Goal: Task Accomplishment & Management: Manage account settings

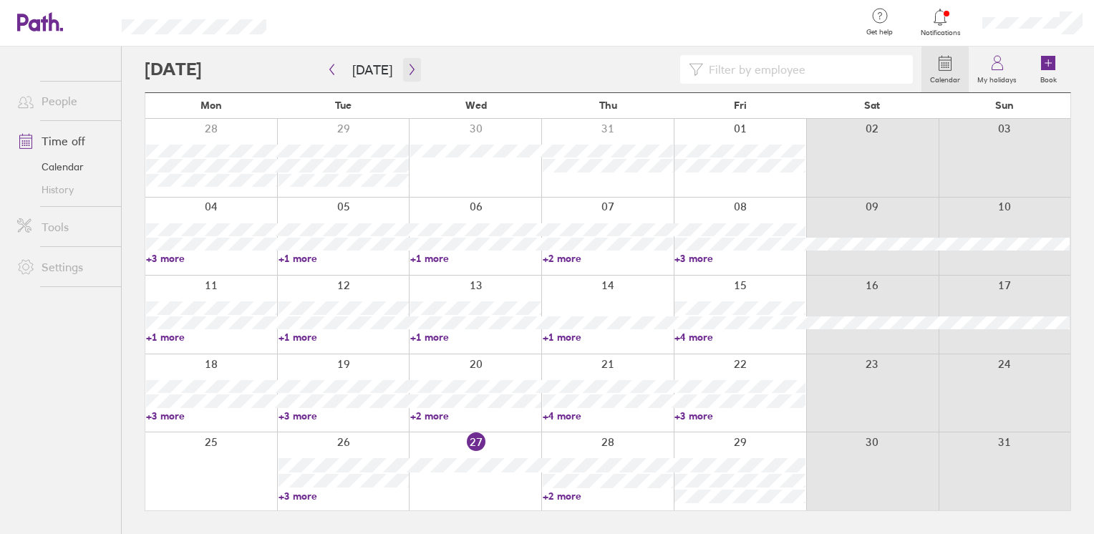
click at [406, 61] on button "button" at bounding box center [412, 70] width 18 height 24
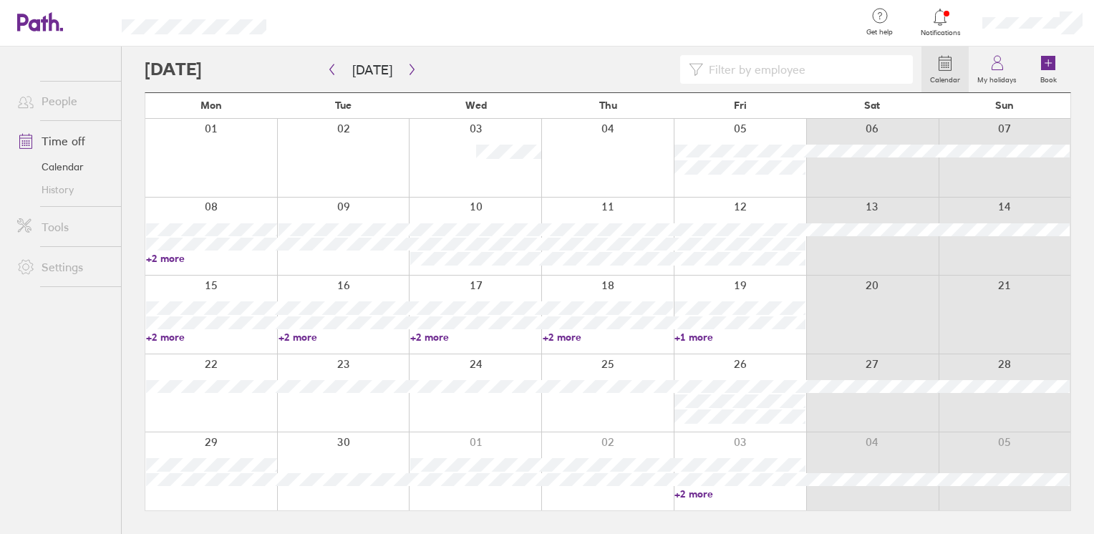
click at [433, 334] on link "+2 more" at bounding box center [475, 337] width 131 height 13
click at [74, 396] on ul "People Time off Calendar History Tools Settings" at bounding box center [60, 267] width 121 height 440
drag, startPoint x: 74, startPoint y: 396, endPoint x: 411, endPoint y: 64, distance: 472.8
click at [411, 64] on button "button" at bounding box center [412, 70] width 18 height 24
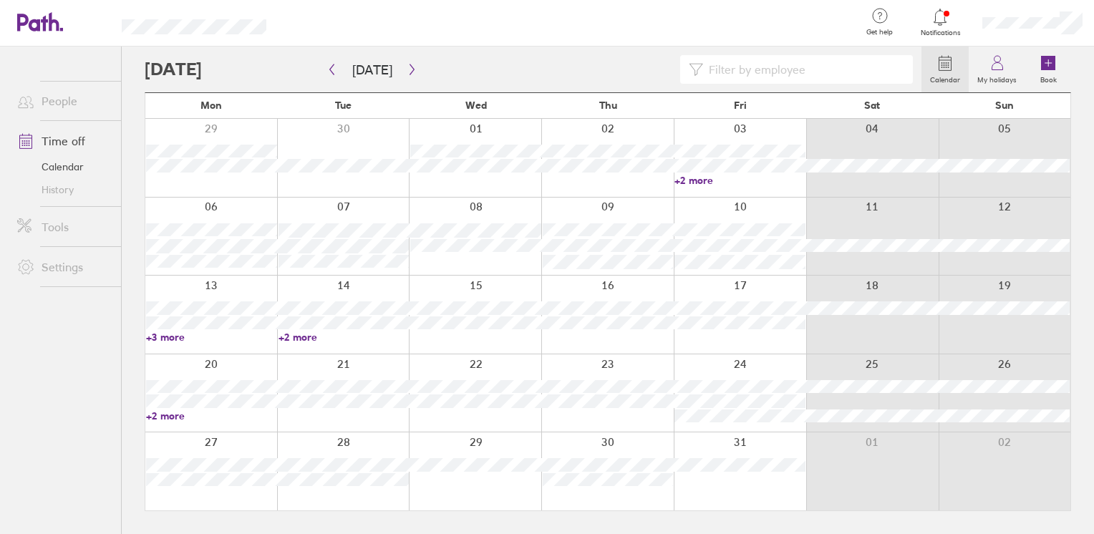
click at [739, 485] on div at bounding box center [740, 471] width 132 height 78
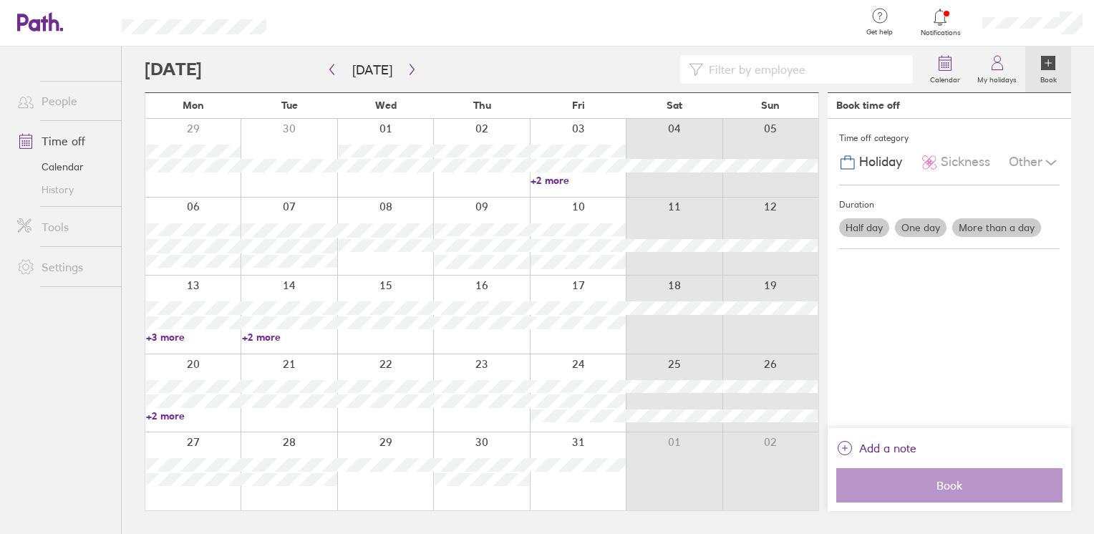
click at [933, 228] on label "One day" at bounding box center [921, 227] width 52 height 19
click at [0, 0] on input "One day" at bounding box center [0, 0] width 0 height 0
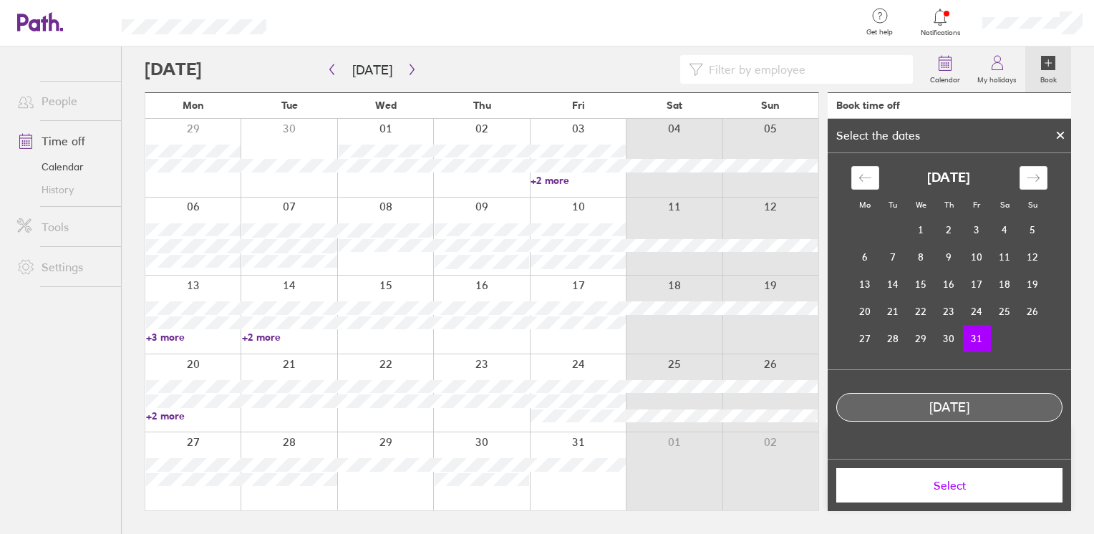
click at [976, 336] on td "31" at bounding box center [977, 338] width 28 height 27
click at [964, 508] on div "Select" at bounding box center [949, 485] width 243 height 52
click at [971, 498] on button "Select" at bounding box center [949, 485] width 226 height 34
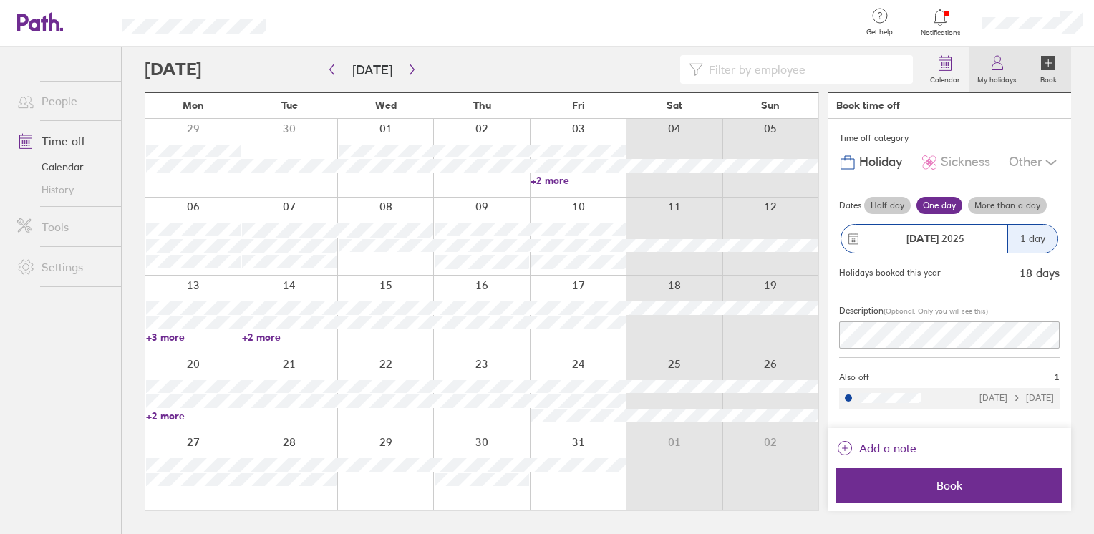
click at [998, 69] on icon at bounding box center [997, 62] width 17 height 17
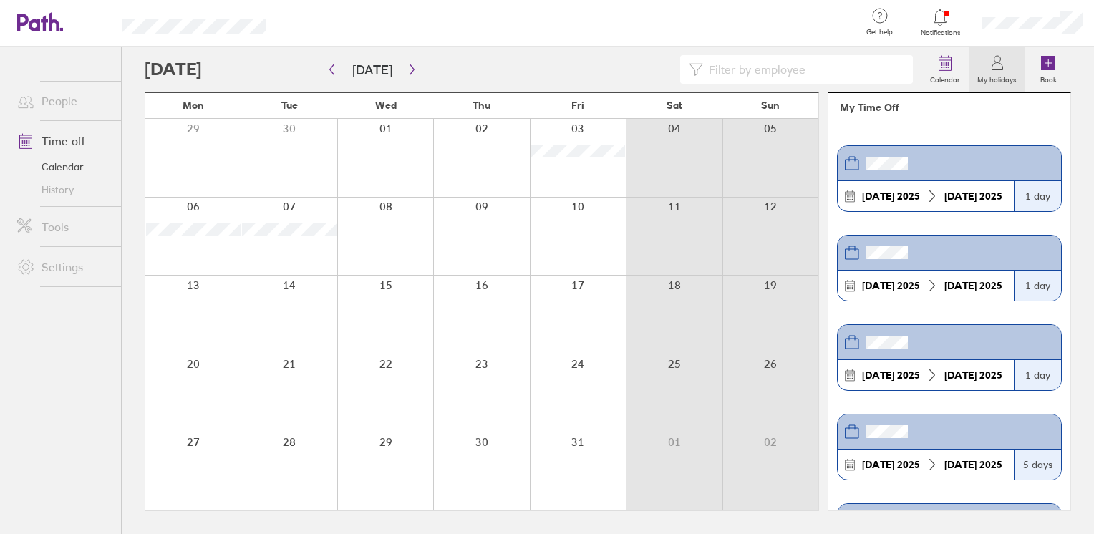
click at [999, 66] on icon at bounding box center [997, 62] width 17 height 17
click at [805, 67] on input at bounding box center [804, 69] width 202 height 27
click at [800, 26] on div at bounding box center [569, 23] width 560 height 47
click at [1024, 74] on label "My holidays" at bounding box center [997, 78] width 57 height 13
click at [959, 63] on link "Calendar" at bounding box center [944, 70] width 47 height 46
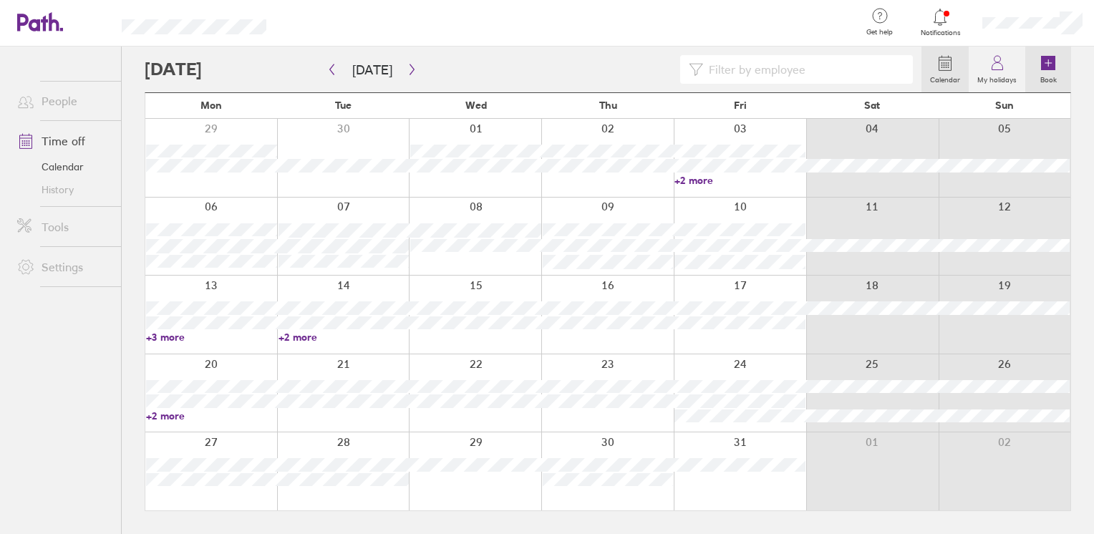
click at [1035, 74] on label "Book" at bounding box center [1049, 78] width 34 height 13
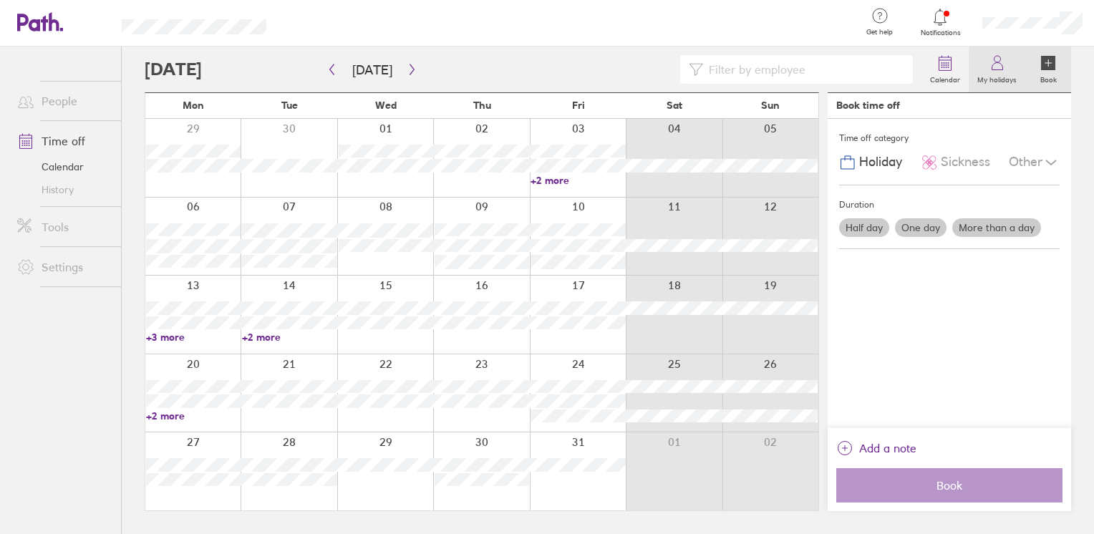
click at [1006, 68] on link "My holidays" at bounding box center [997, 70] width 57 height 46
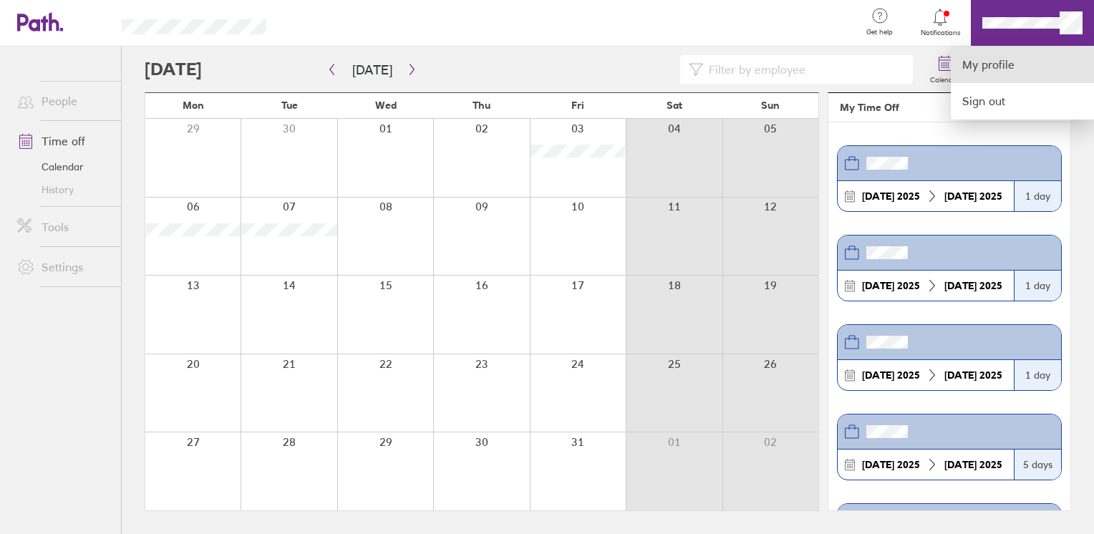
click at [1016, 60] on link "My profile" at bounding box center [1022, 65] width 143 height 37
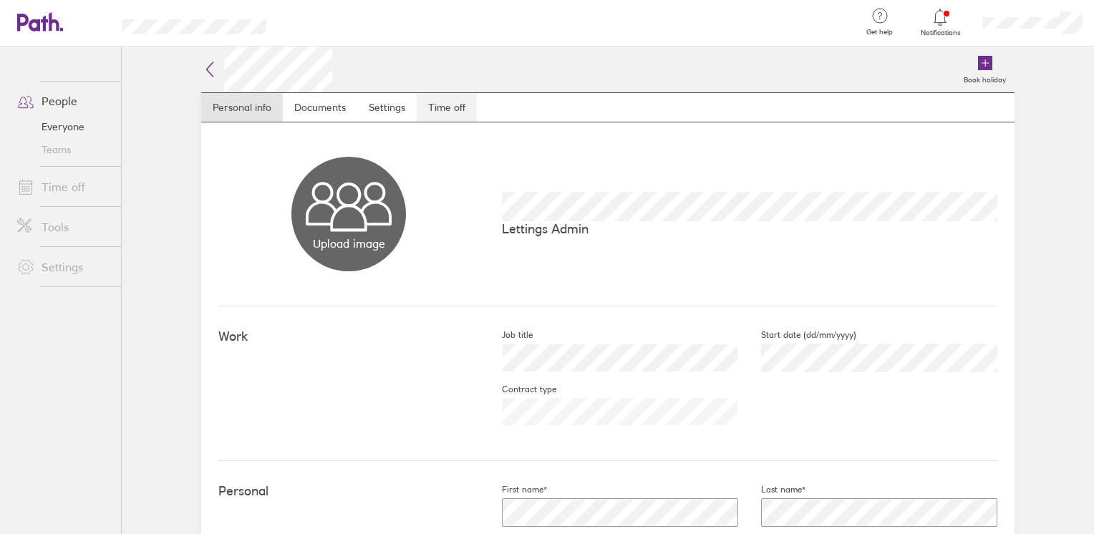
click at [435, 110] on link "Time off" at bounding box center [447, 107] width 60 height 29
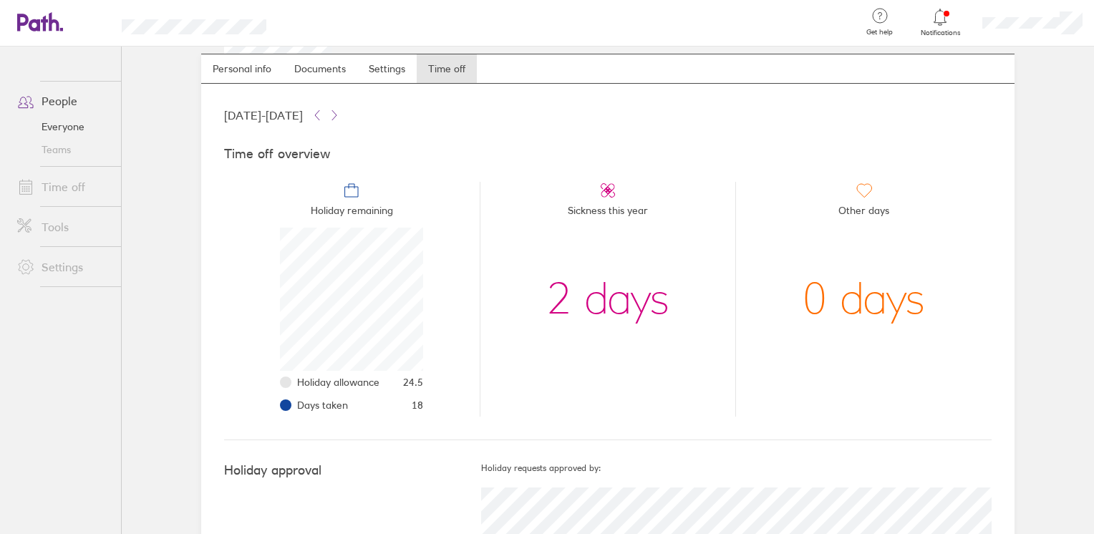
scroll to position [14, 0]
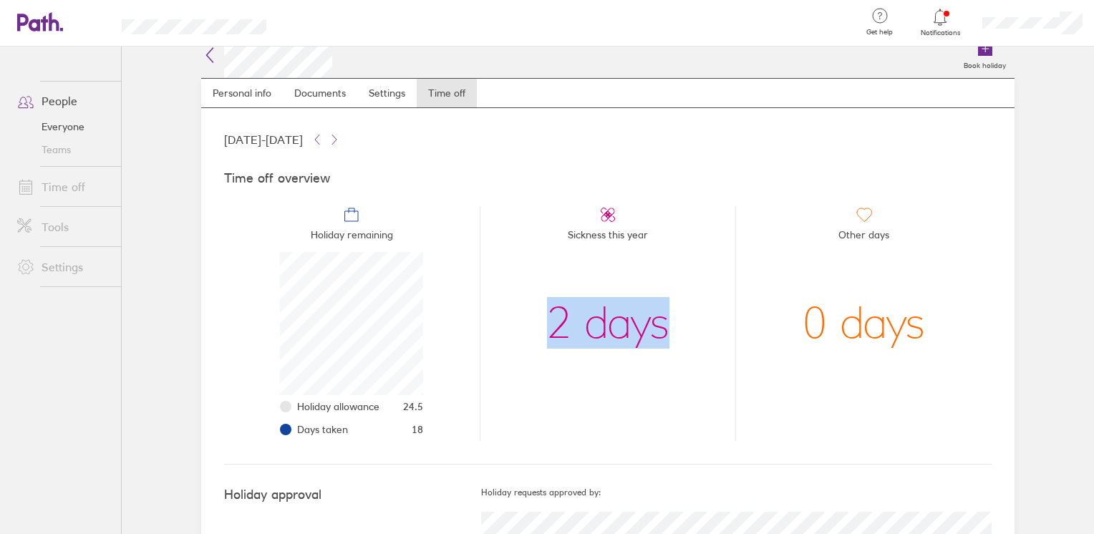
drag, startPoint x: 547, startPoint y: 328, endPoint x: 703, endPoint y: 336, distance: 156.3
click at [703, 336] on li "Sickness this year 2 days" at bounding box center [608, 323] width 256 height 235
drag, startPoint x: 703, startPoint y: 336, endPoint x: 688, endPoint y: 351, distance: 21.3
click at [688, 351] on li "Sickness this year 2 days" at bounding box center [608, 323] width 256 height 235
click at [426, 412] on li "Holiday remaining Holiday allowance 24.5 Days taken 18" at bounding box center [352, 323] width 256 height 235
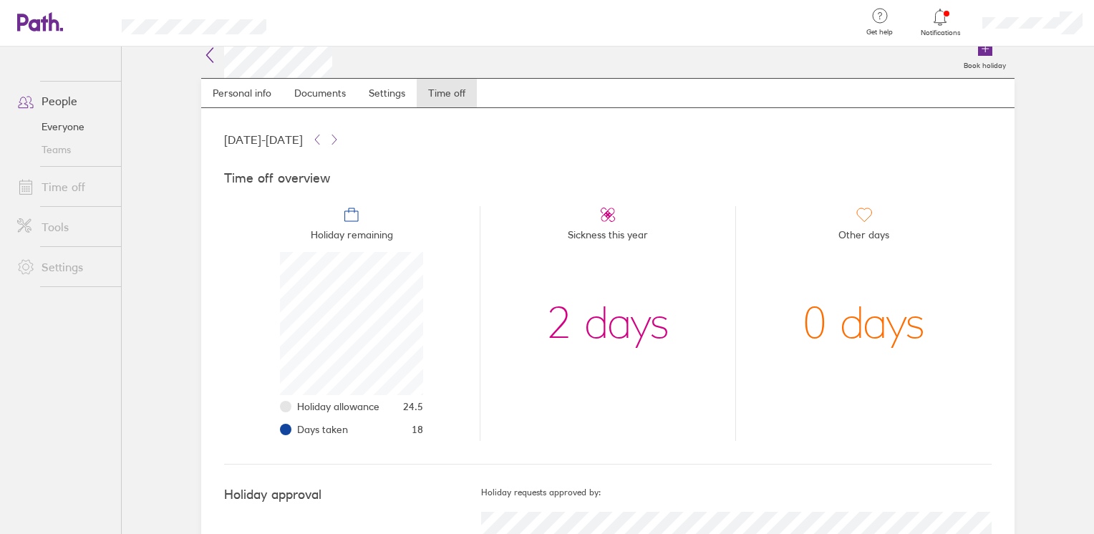
click at [419, 430] on li "Holiday remaining Holiday allowance 24.5 Days taken 18" at bounding box center [352, 323] width 256 height 235
drag, startPoint x: 426, startPoint y: 424, endPoint x: 273, endPoint y: 435, distance: 153.6
click at [273, 435] on li "Holiday remaining Holiday allowance 24.5 Days taken 18" at bounding box center [352, 323] width 256 height 235
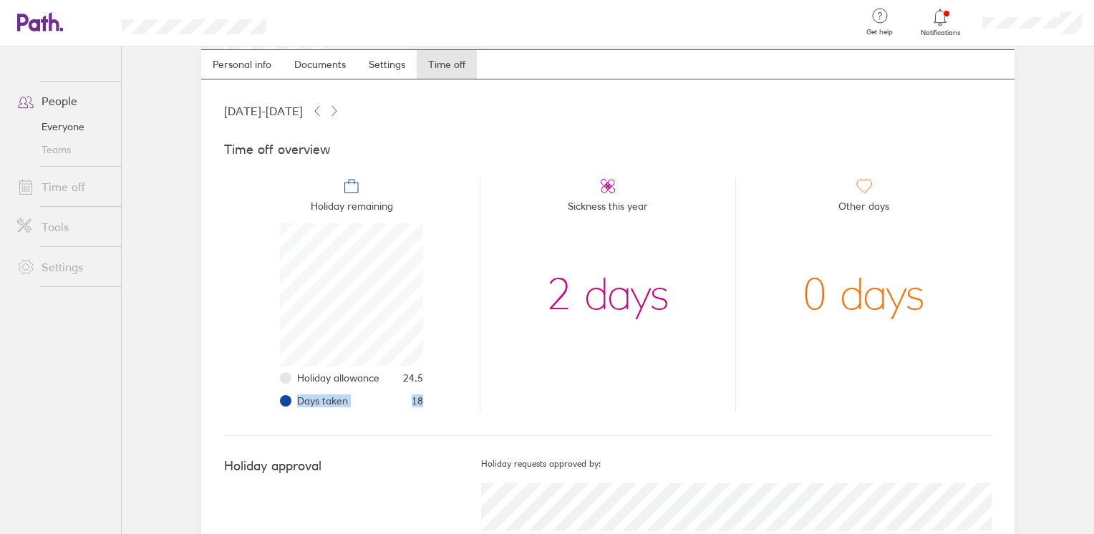
scroll to position [86, 0]
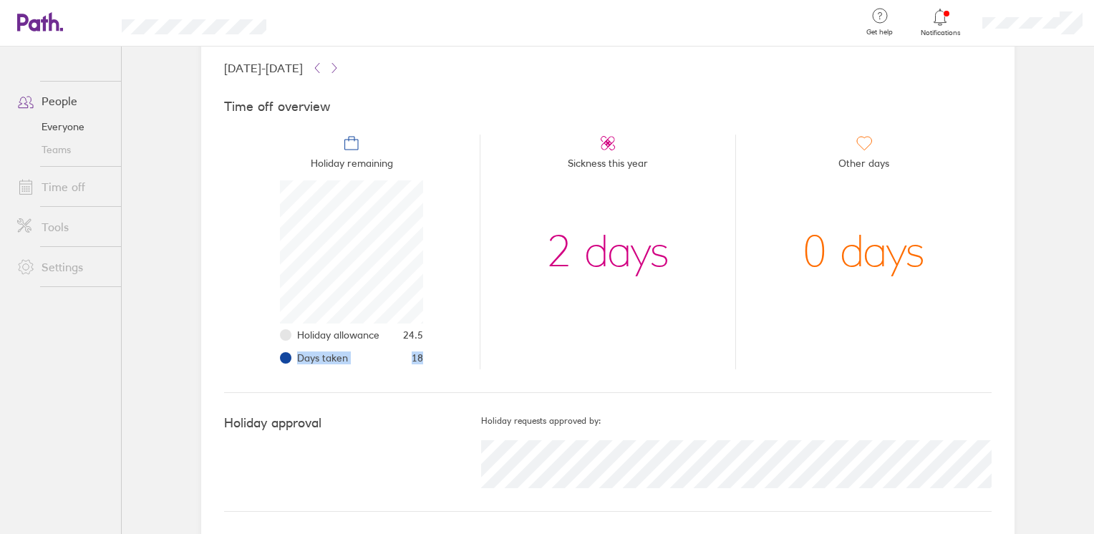
click at [58, 192] on link "Time off" at bounding box center [63, 187] width 115 height 29
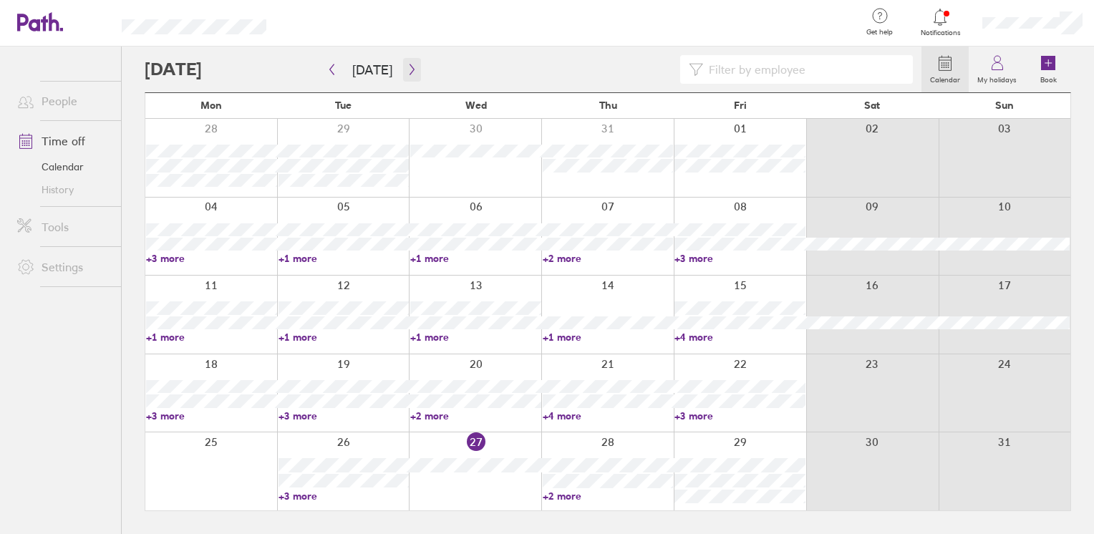
click at [407, 70] on icon "button" at bounding box center [412, 69] width 11 height 11
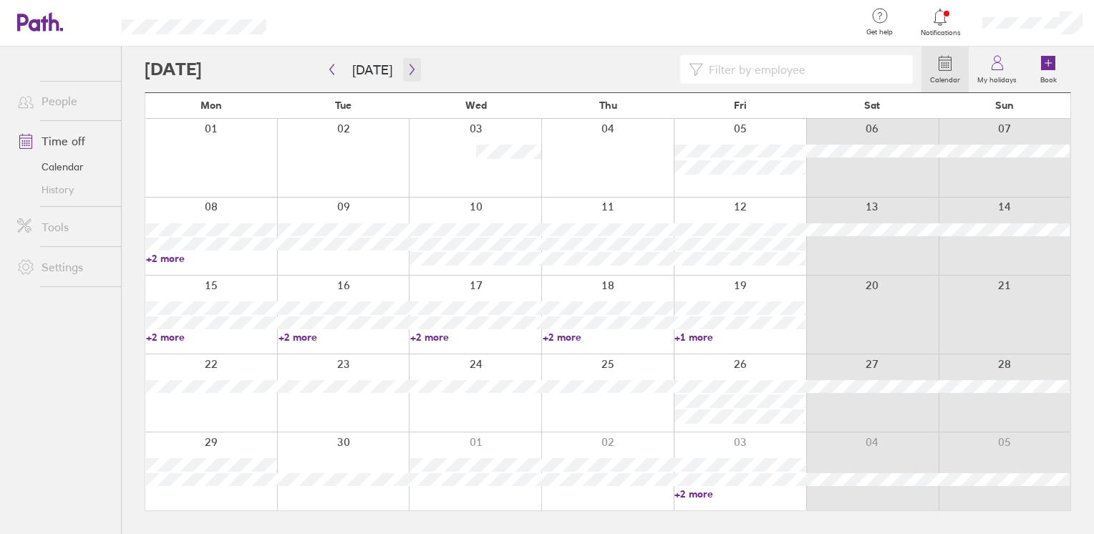
click at [407, 68] on icon "button" at bounding box center [412, 69] width 11 height 11
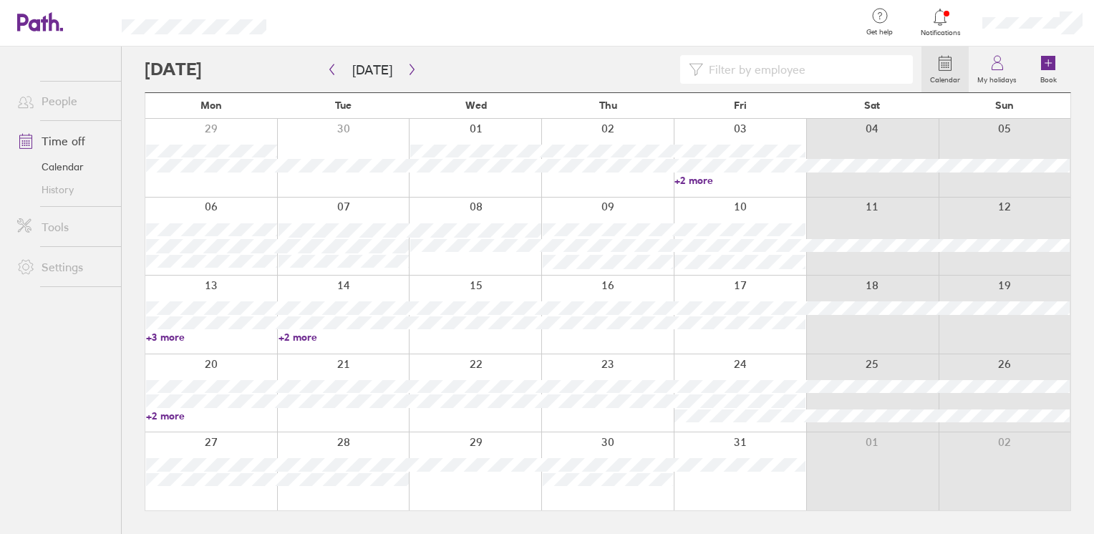
click at [685, 179] on link "+2 more" at bounding box center [739, 180] width 131 height 13
click at [409, 74] on icon "button" at bounding box center [412, 69] width 11 height 11
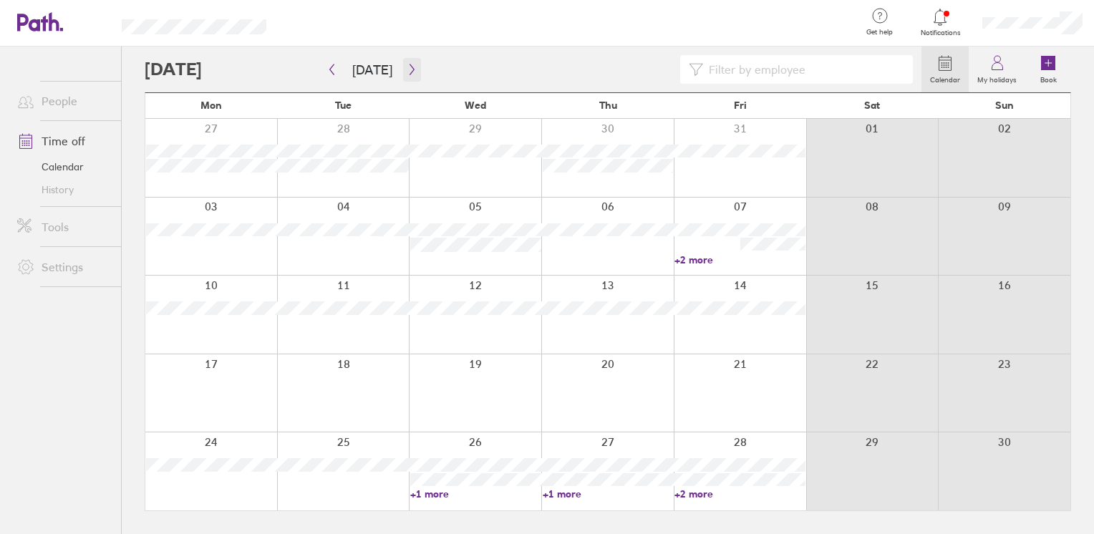
click at [412, 70] on icon "button" at bounding box center [412, 69] width 11 height 11
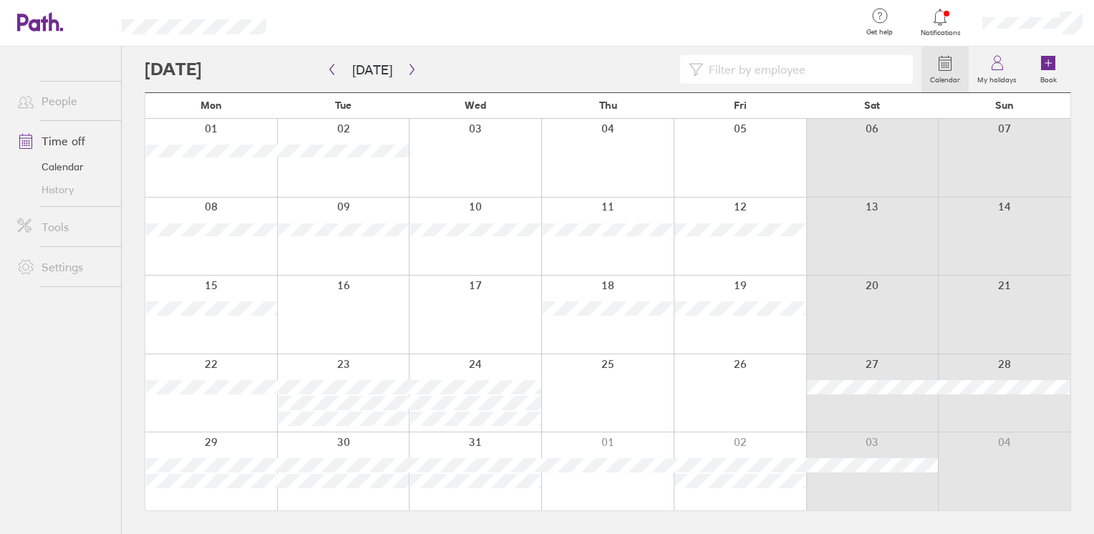
drag, startPoint x: 332, startPoint y: 351, endPoint x: 33, endPoint y: 399, distance: 303.0
click at [33, 399] on ul "People Time off Calendar History Tools Settings" at bounding box center [60, 267] width 121 height 440
click at [750, 188] on div at bounding box center [740, 158] width 132 height 78
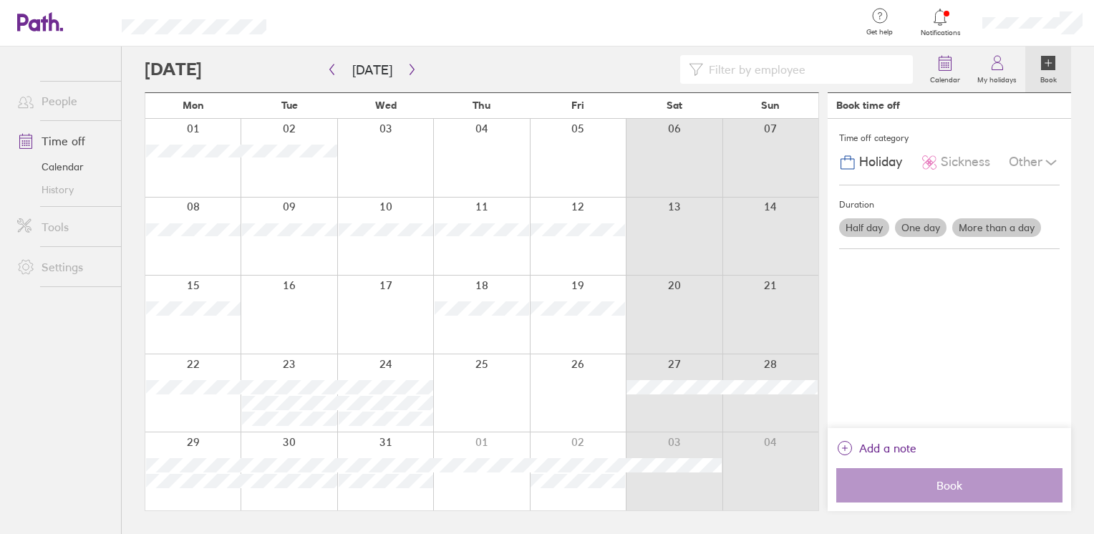
click at [902, 229] on label "One day" at bounding box center [921, 227] width 52 height 19
click at [0, 0] on input "One day" at bounding box center [0, 0] width 0 height 0
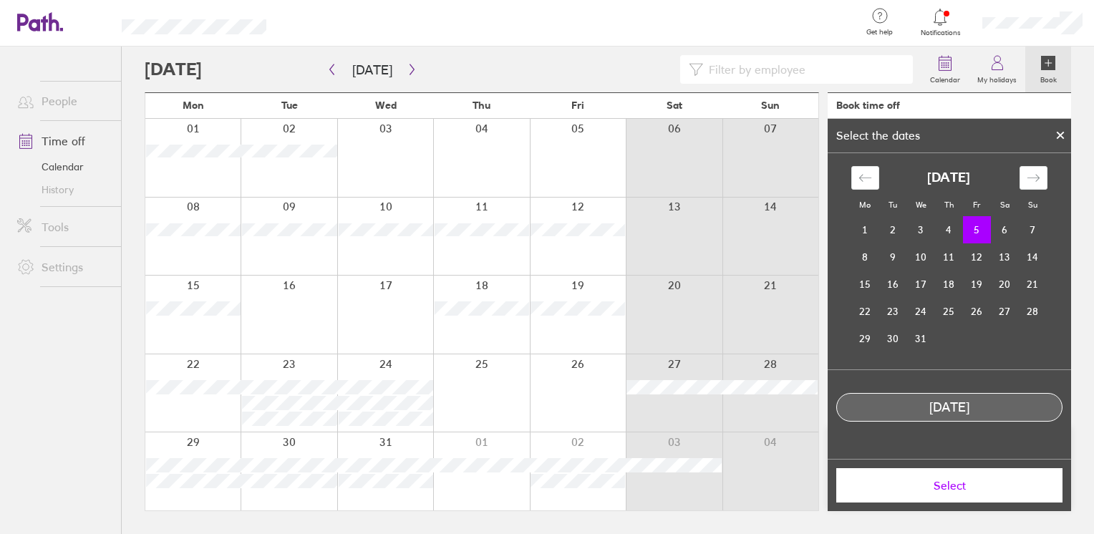
click at [1063, 139] on icon at bounding box center [1060, 135] width 10 height 9
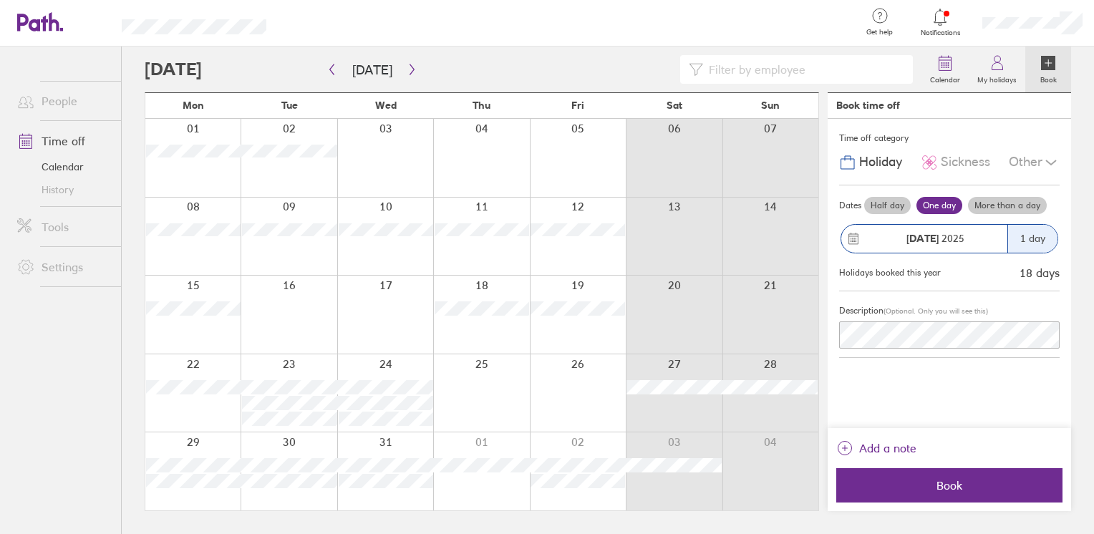
click at [224, 180] on div at bounding box center [192, 158] width 95 height 78
click at [182, 182] on div at bounding box center [192, 158] width 95 height 78
click at [209, 179] on div at bounding box center [192, 158] width 95 height 78
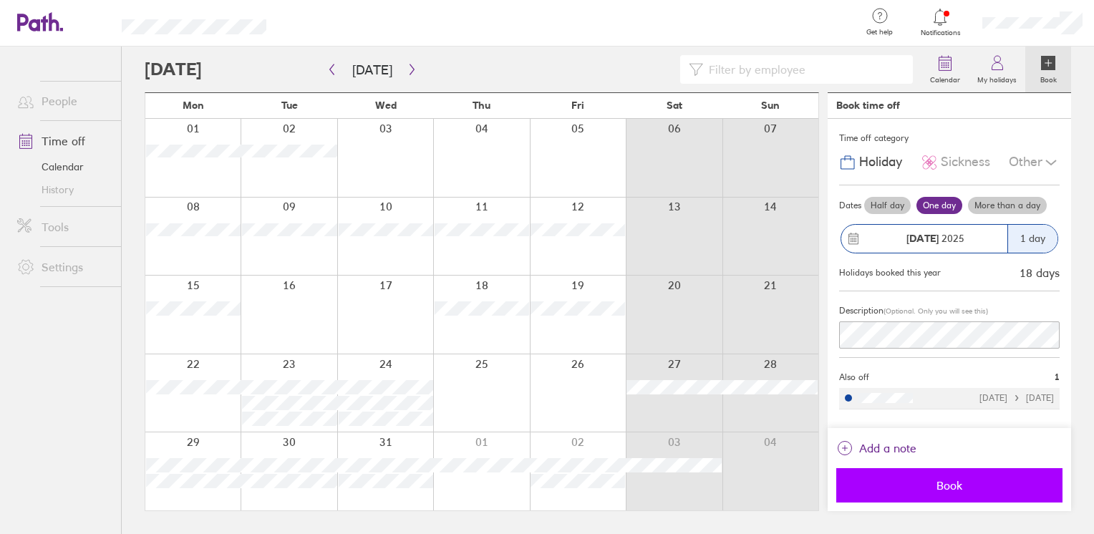
click at [983, 488] on span "Book" at bounding box center [949, 485] width 206 height 13
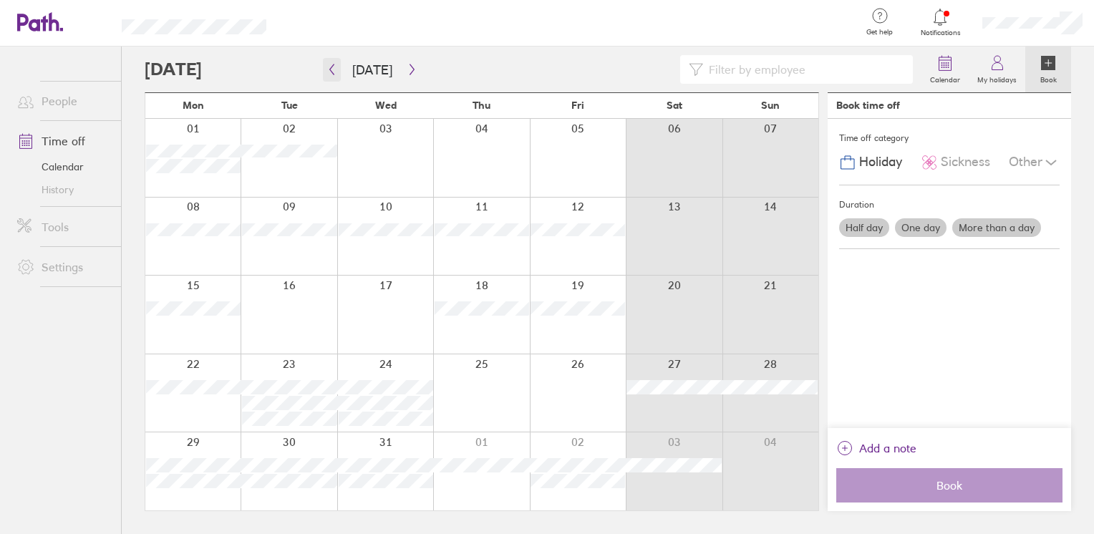
click at [331, 66] on icon "button" at bounding box center [331, 69] width 11 height 11
